Goal: Information Seeking & Learning: Learn about a topic

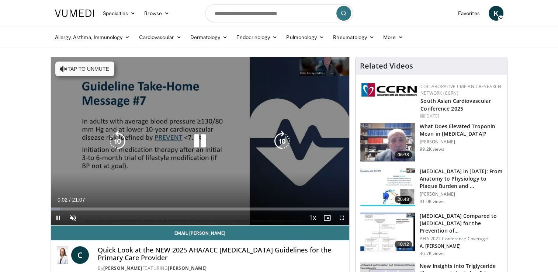
click at [199, 141] on icon "Video Player" at bounding box center [200, 141] width 21 height 21
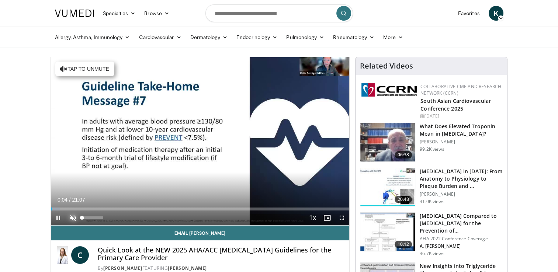
click at [70, 218] on span "Video Player" at bounding box center [73, 218] width 15 height 15
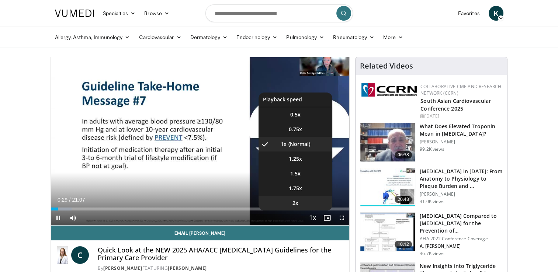
click at [296, 203] on span "2x" at bounding box center [296, 203] width 6 height 7
click at [297, 189] on span "1.75x" at bounding box center [295, 188] width 13 height 7
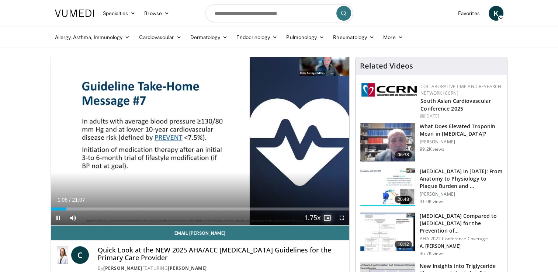
click at [320, 219] on span "Video Player" at bounding box center [327, 218] width 15 height 15
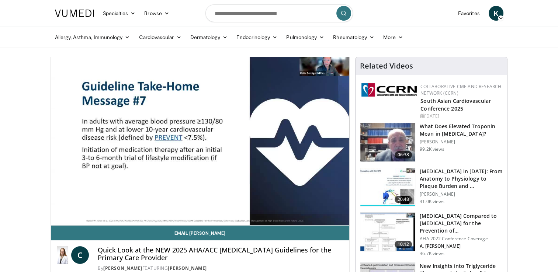
click at [320, 219] on video-js "**********" at bounding box center [200, 141] width 299 height 169
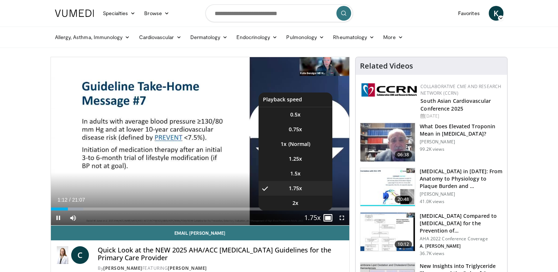
click at [312, 219] on span "Video Player" at bounding box center [312, 218] width 10 height 15
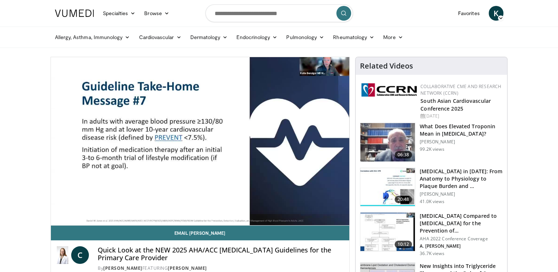
click at [312, 219] on div "10 seconds Tap to unmute" at bounding box center [200, 141] width 299 height 168
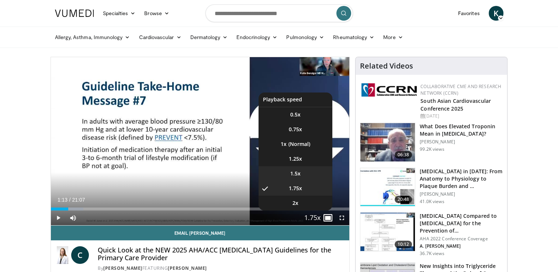
click at [298, 172] on span "1.5x" at bounding box center [295, 173] width 10 height 7
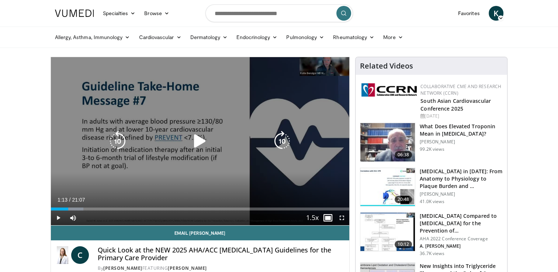
click at [198, 142] on icon "Video Player" at bounding box center [200, 141] width 21 height 21
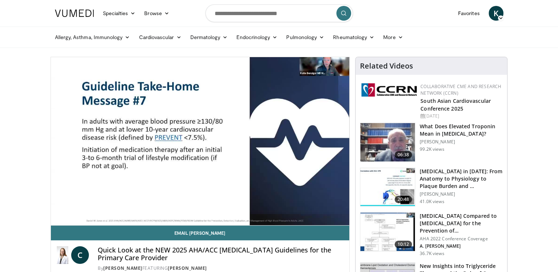
click at [293, 186] on video-js "**********" at bounding box center [200, 141] width 299 height 169
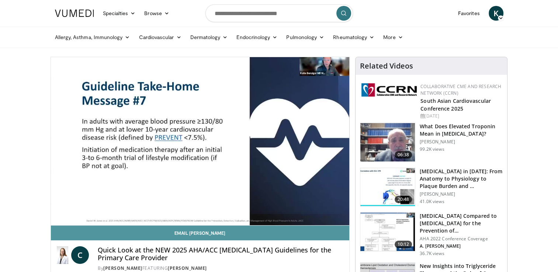
click at [276, 239] on link "Email [PERSON_NAME]" at bounding box center [200, 233] width 299 height 15
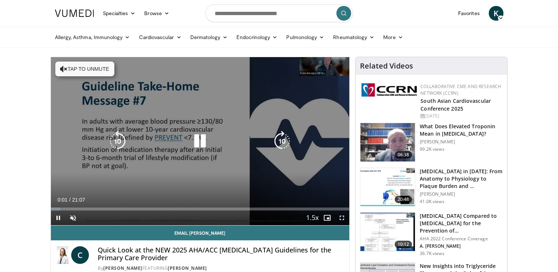
click at [200, 143] on icon "Video Player" at bounding box center [200, 141] width 21 height 21
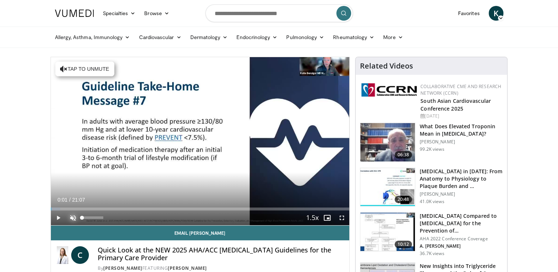
click at [70, 216] on span "Video Player" at bounding box center [73, 218] width 15 height 15
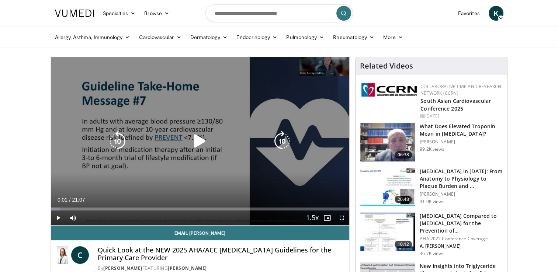
click at [199, 138] on icon "Video Player" at bounding box center [200, 141] width 21 height 21
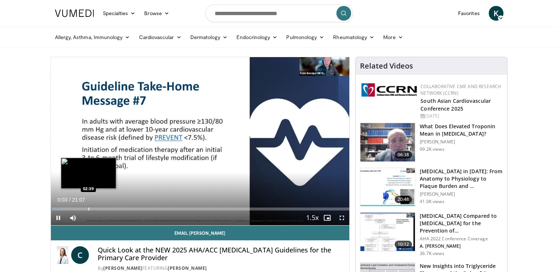
click at [88, 206] on div "Loaded : 3.13% 00:03 02:39" at bounding box center [200, 207] width 299 height 7
click at [77, 209] on div "Progress Bar" at bounding box center [77, 209] width 1 height 3
click at [66, 207] on div "Loaded : 14.09% 01:56 01:05" at bounding box center [200, 207] width 299 height 7
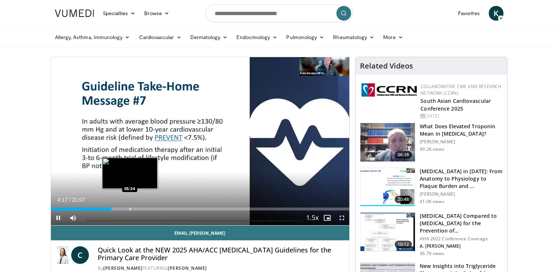
click at [130, 210] on div "Progress Bar" at bounding box center [130, 209] width 1 height 3
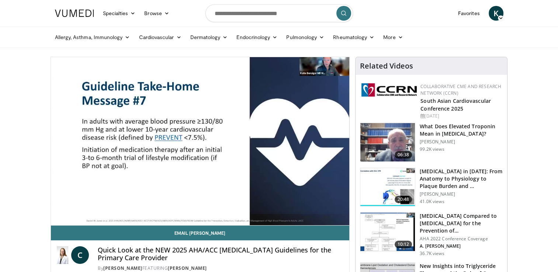
click at [0, 140] on html "Specialties Adult & Family Medicine Allergy, [MEDICAL_DATA], Immunology Anesthe…" at bounding box center [279, 136] width 558 height 272
click at [139, 209] on div "10 seconds Tap to unmute" at bounding box center [200, 141] width 299 height 168
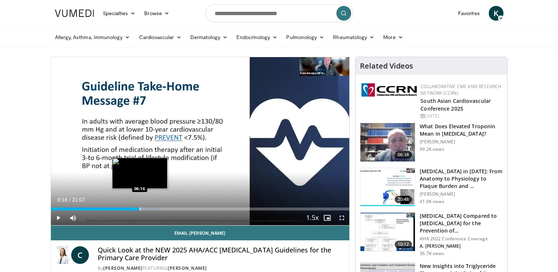
click at [140, 209] on div "Progress Bar" at bounding box center [140, 209] width 1 height 3
click at [145, 210] on div "Progress Bar" at bounding box center [145, 209] width 1 height 3
click at [151, 209] on div "Progress Bar" at bounding box center [151, 209] width 1 height 3
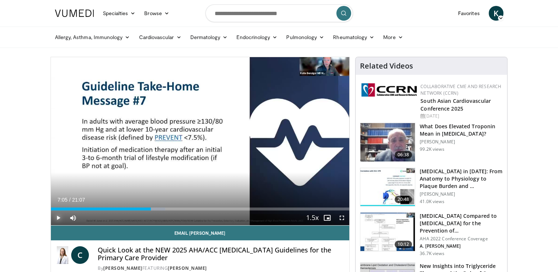
click at [55, 220] on span "Video Player" at bounding box center [58, 218] width 15 height 15
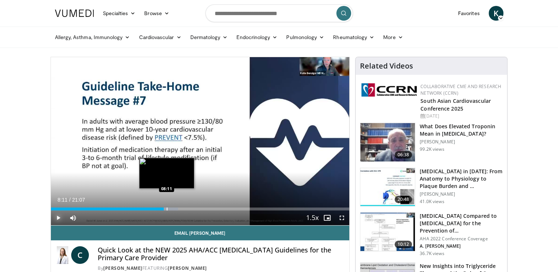
click at [167, 208] on div "Progress Bar" at bounding box center [167, 209] width 1 height 3
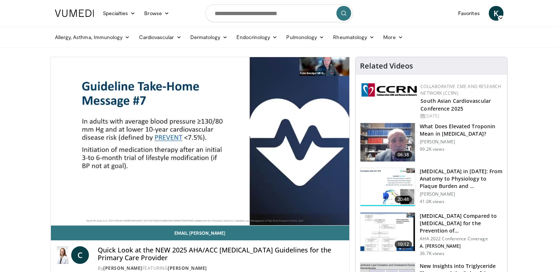
click at [175, 207] on video-js "**********" at bounding box center [200, 141] width 299 height 169
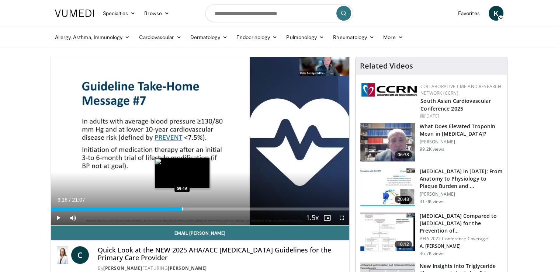
click at [182, 206] on div "Loaded : 46.19% 09:16 09:16" at bounding box center [200, 207] width 299 height 7
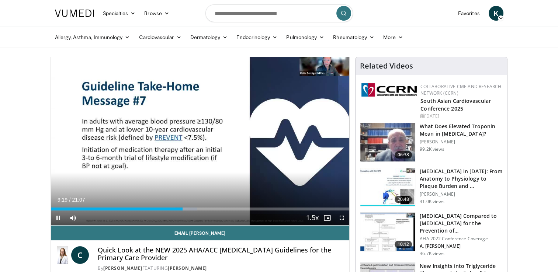
click at [186, 211] on div "Current Time 9:19 / Duration 21:07 Pause Skip Backward Skip Forward Mute 98% Lo…" at bounding box center [200, 218] width 299 height 15
click at [186, 210] on video-js "**********" at bounding box center [200, 141] width 299 height 169
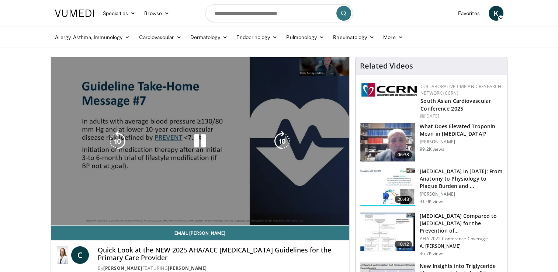
click at [186, 210] on div "10 seconds Tap to unmute" at bounding box center [200, 141] width 299 height 168
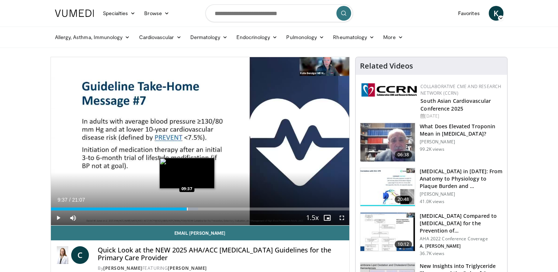
click at [187, 208] on div "Loaded : 49.32% 09:35 09:37" at bounding box center [200, 209] width 299 height 3
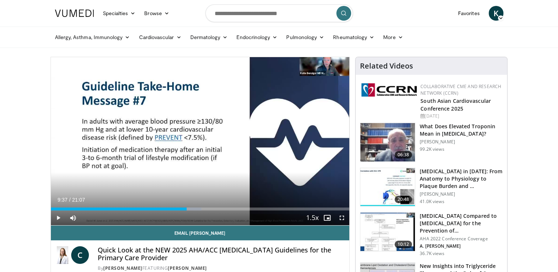
click at [187, 208] on div "Progress Bar" at bounding box center [187, 209] width 1 height 3
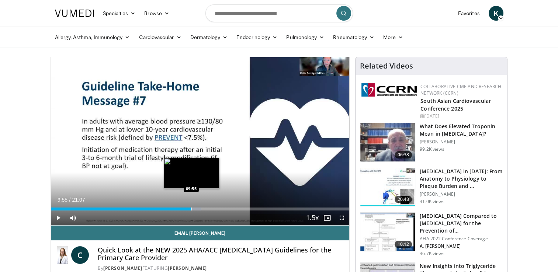
click at [192, 208] on div "Progress Bar" at bounding box center [192, 209] width 1 height 3
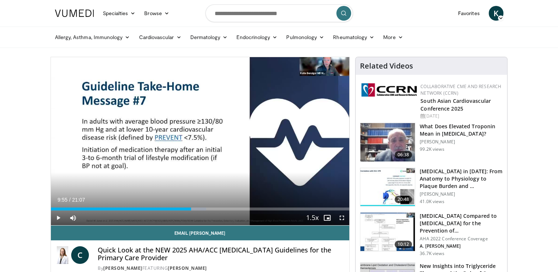
click at [176, 199] on div "Current Time 9:55 / Duration 21:07" at bounding box center [200, 200] width 299 height 7
click at [59, 218] on span "Video Player" at bounding box center [58, 218] width 15 height 15
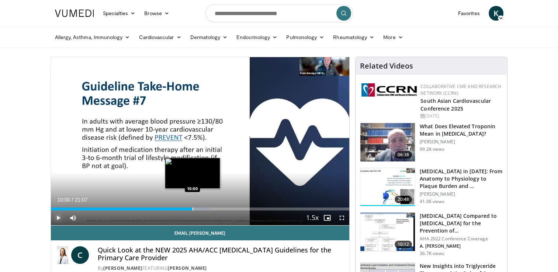
click at [193, 209] on div "Progress Bar" at bounding box center [193, 209] width 1 height 3
click at [189, 209] on div "Progress Bar" at bounding box center [189, 209] width 1 height 3
click at [191, 209] on div "Progress Bar" at bounding box center [191, 209] width 1 height 3
click at [190, 209] on div "Progress Bar" at bounding box center [190, 209] width 1 height 3
click at [187, 210] on div "Progress Bar" at bounding box center [187, 209] width 1 height 3
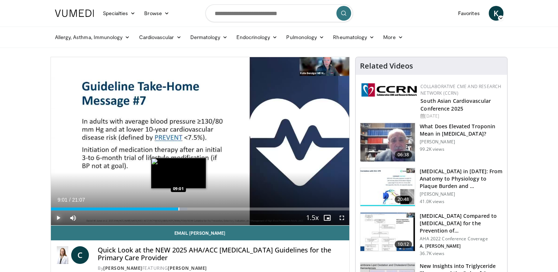
click at [179, 210] on div "Progress Bar" at bounding box center [179, 209] width 1 height 3
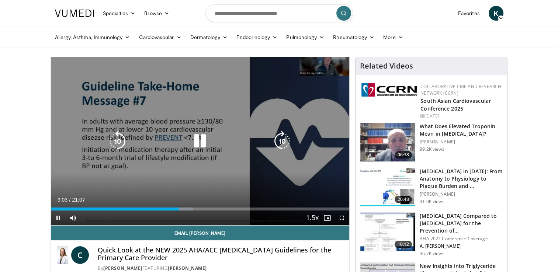
click at [176, 196] on div "10 seconds Tap to unmute" at bounding box center [200, 141] width 299 height 168
